Goal: Transaction & Acquisition: Purchase product/service

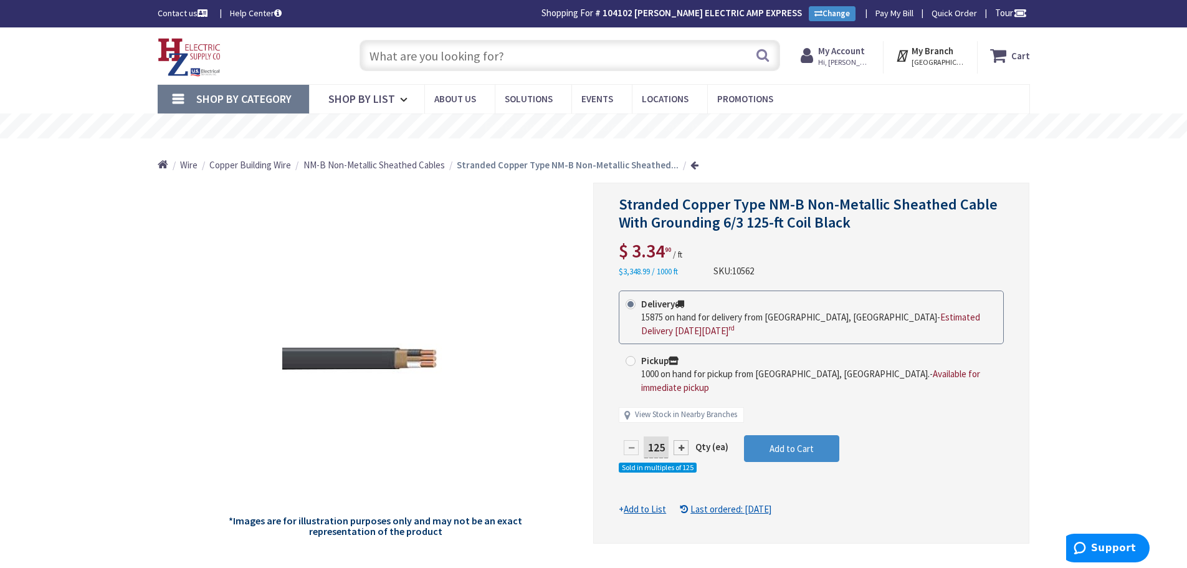
drag, startPoint x: 520, startPoint y: 39, endPoint x: 520, endPoint y: 46, distance: 7.5
click at [520, 39] on div "Search" at bounding box center [566, 55] width 427 height 40
click at [521, 56] on input "text" at bounding box center [570, 55] width 421 height 31
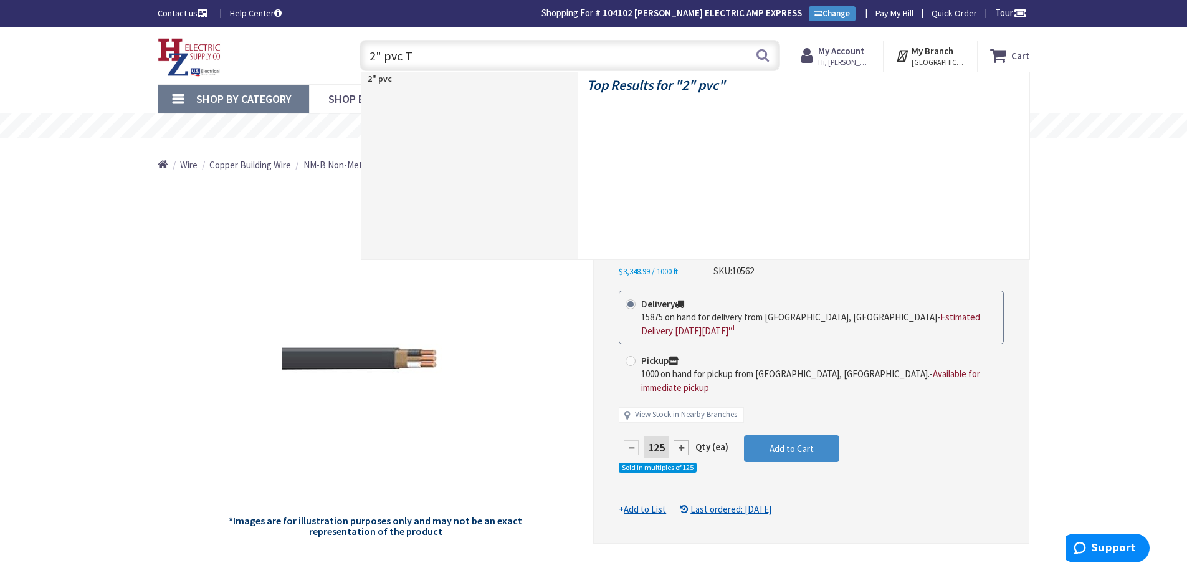
type input "2" pvc TA"
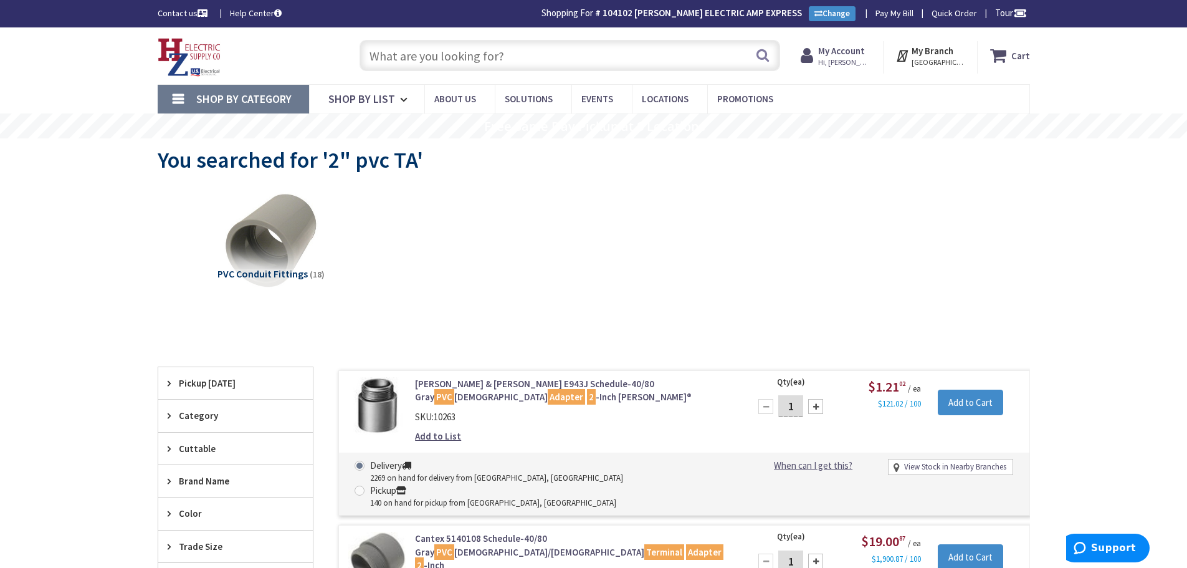
click at [555, 59] on input "text" at bounding box center [570, 55] width 421 height 31
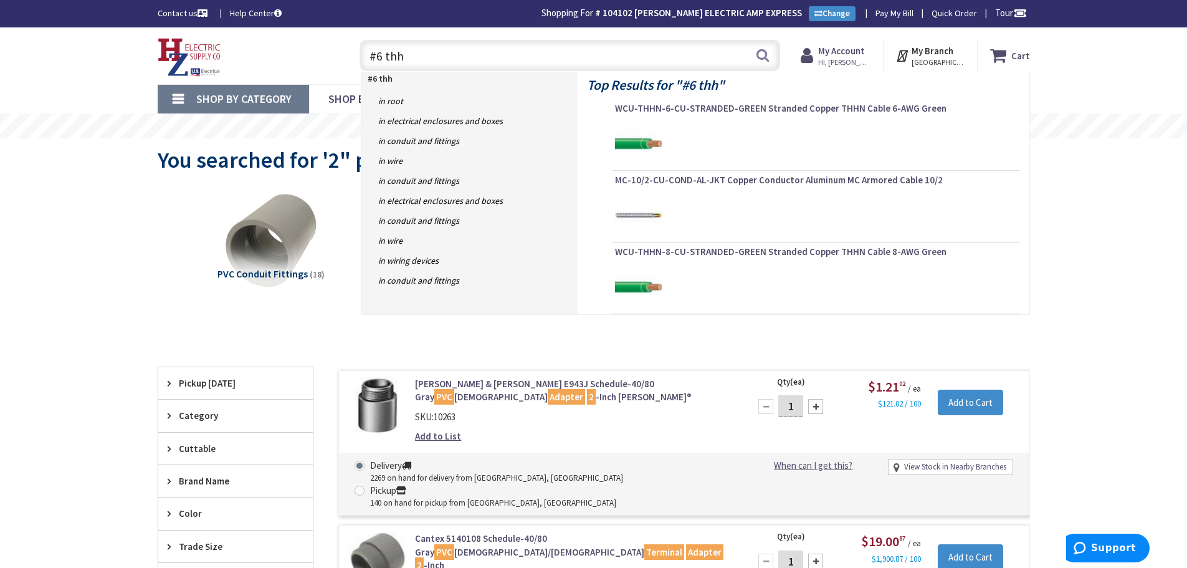
type input "#6 thhn"
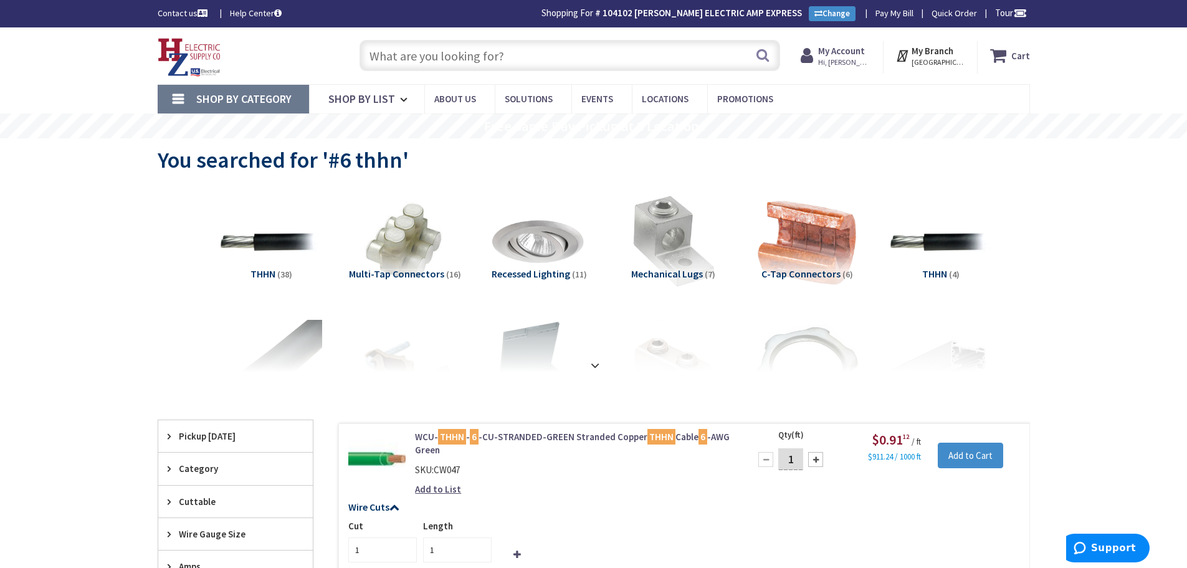
click at [517, 69] on input "text" at bounding box center [570, 55] width 421 height 31
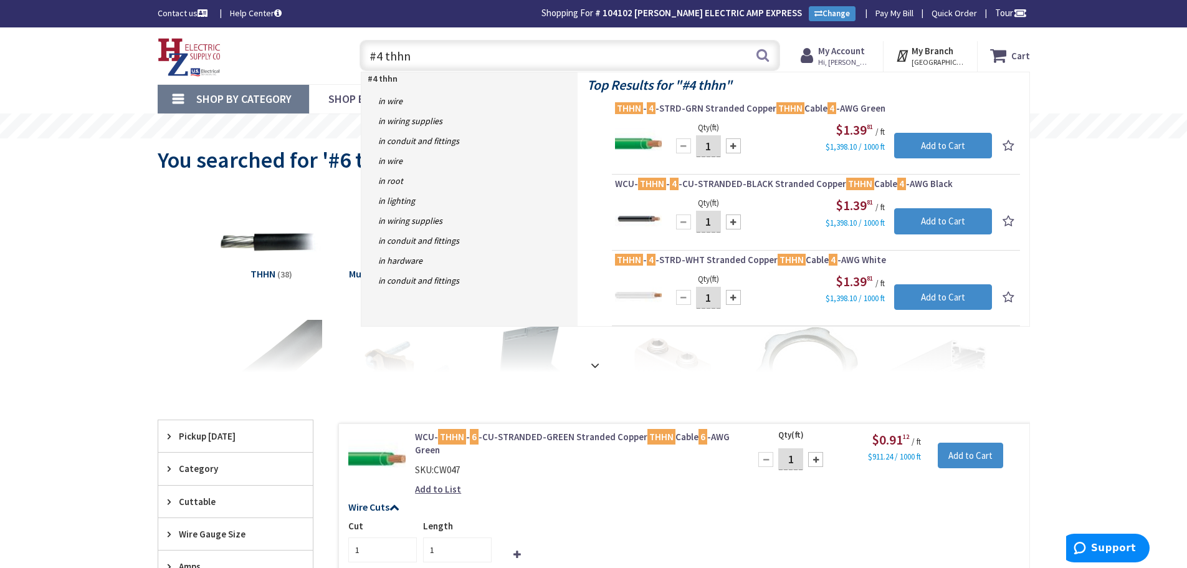
click at [380, 56] on input "#4 thhn" at bounding box center [570, 55] width 421 height 31
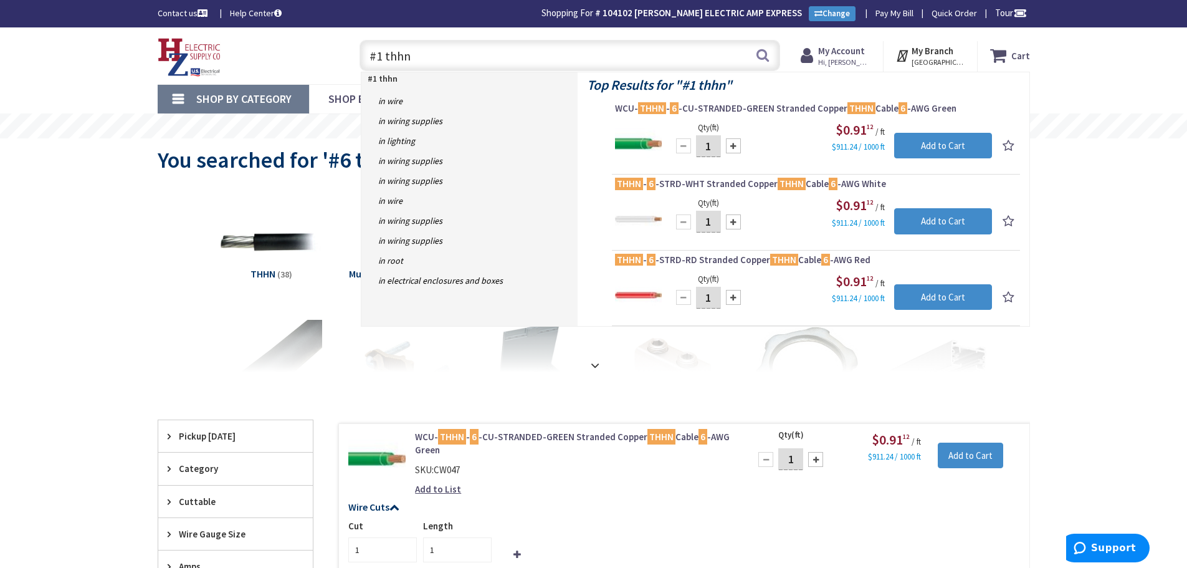
type input "#10 thhn"
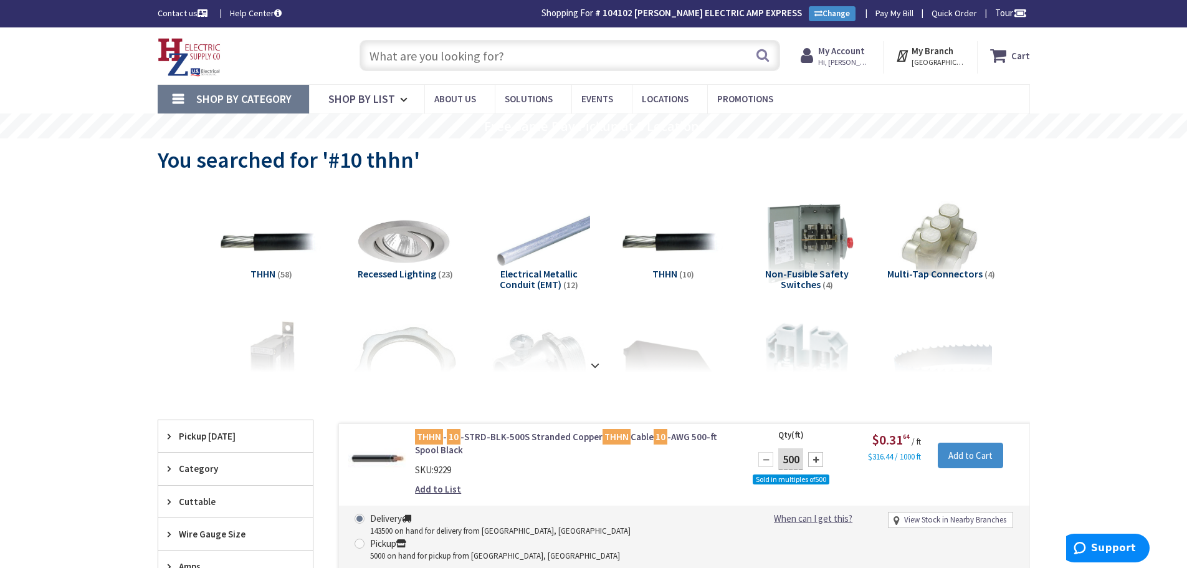
scroll to position [312, 0]
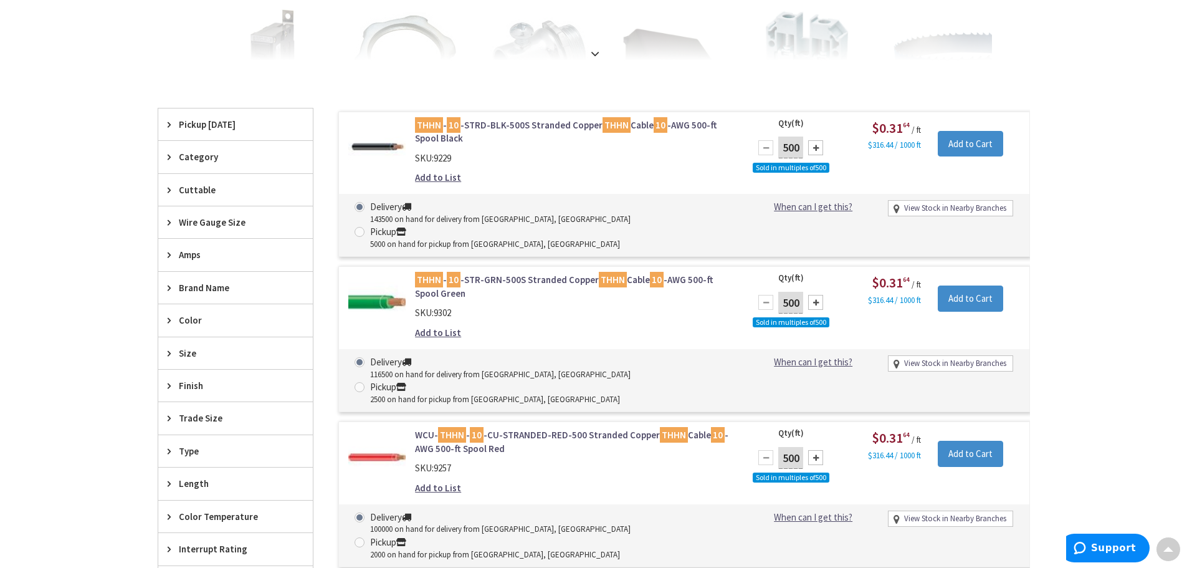
click at [532, 273] on link "THHN - 10 -STR-GRN-500S Stranded Copper THHN Cable 10 -AWG 500-ft Spool Green" at bounding box center [573, 286] width 317 height 27
